Goal: Find specific page/section: Find specific page/section

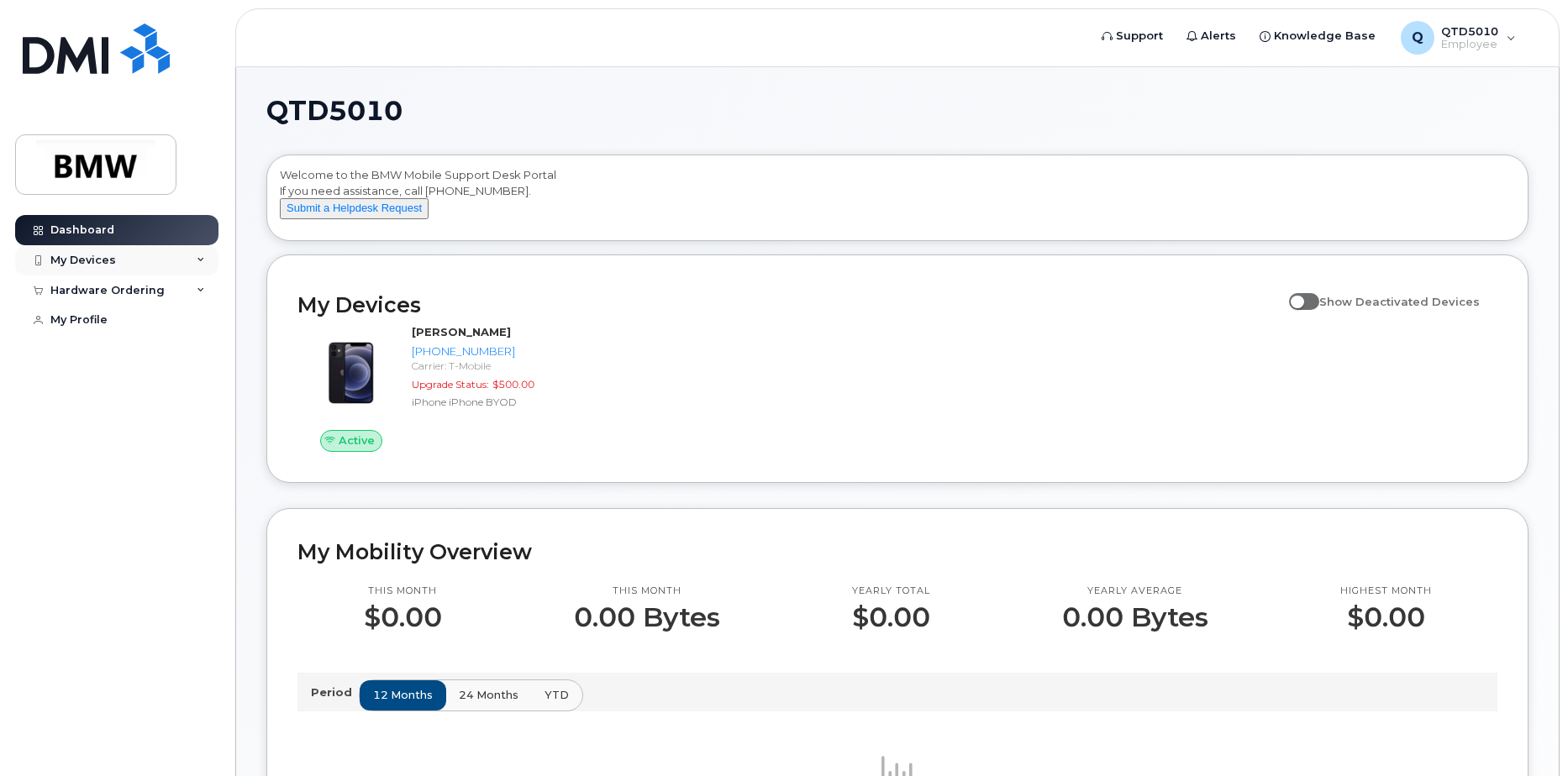
click at [115, 249] on div "My Devices" at bounding box center [116, 261] width 203 height 31
click at [213, 256] on div "My Devices" at bounding box center [116, 261] width 203 height 31
click at [164, 255] on div "My Devices" at bounding box center [116, 261] width 203 height 31
click at [139, 338] on div "([PERSON_NAME])" at bounding box center [154, 338] width 103 height 15
